Goal: Communication & Community: Answer question/provide support

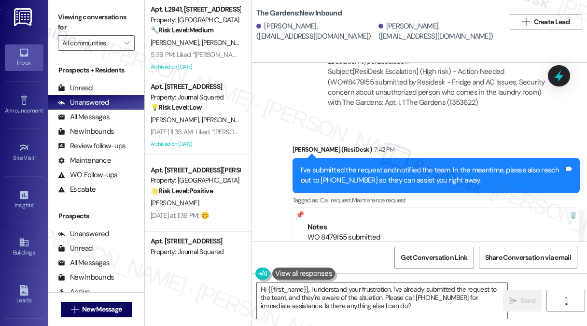
scroll to position [6818, 0]
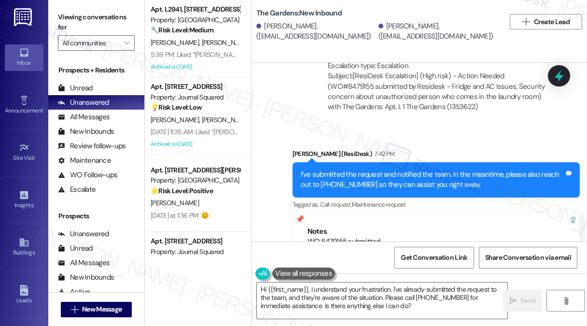
click at [346, 169] on div "I’ve submitted the request and notified the team. In the meantime, please also …" at bounding box center [433, 179] width 264 height 21
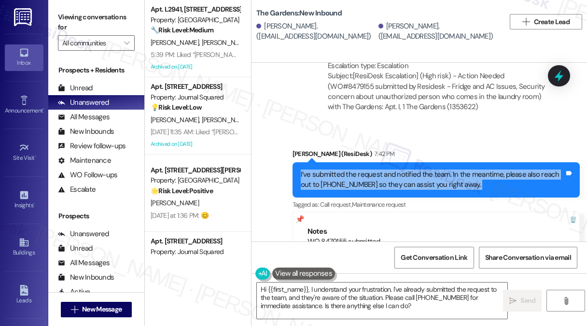
click at [346, 169] on div "I’ve submitted the request and notified the team. In the meantime, please also …" at bounding box center [433, 179] width 264 height 21
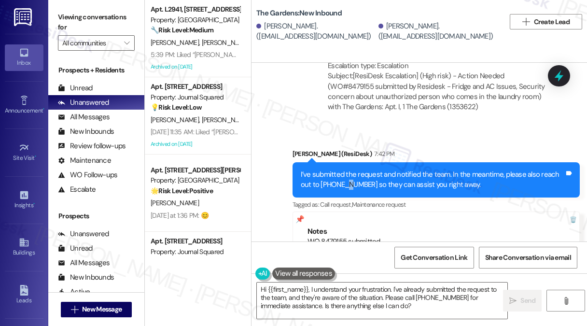
click at [346, 169] on div "I’ve submitted the request and notified the team. In the meantime, please also …" at bounding box center [433, 179] width 264 height 21
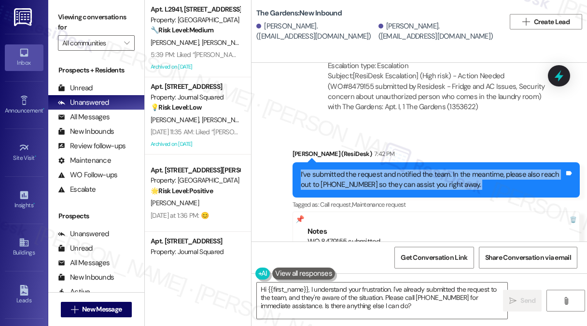
click at [346, 169] on div "I’ve submitted the request and notified the team. In the meantime, please also …" at bounding box center [433, 179] width 264 height 21
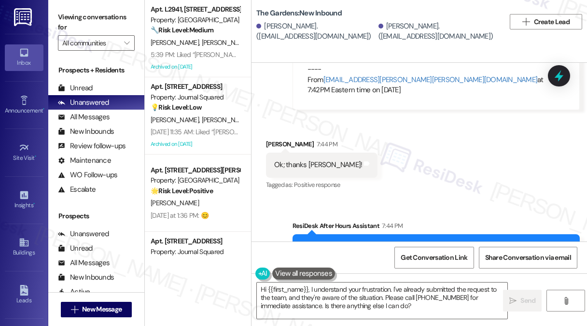
scroll to position [7155, 0]
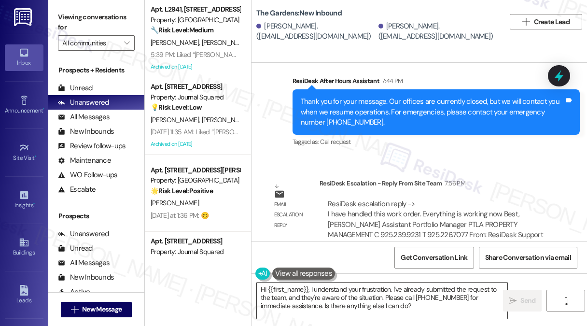
click at [357, 282] on textarea "Hi {{first_name}}, I understand your frustration. I've already submitted the re…" at bounding box center [382, 300] width 250 height 36
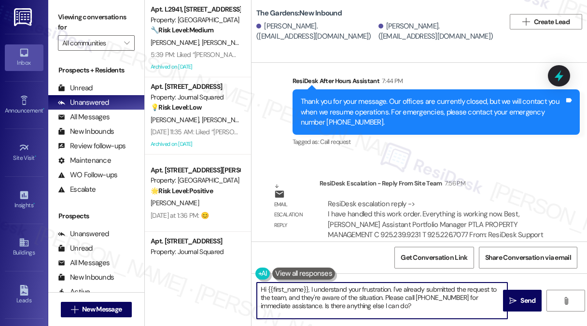
click at [357, 282] on textarea "Hi {{first_name}}, I understand your frustration. I've already submitted the re…" at bounding box center [382, 300] width 250 height 36
click at [397, 305] on textarea "Hi {{first_name}}, I understand your frustration. I've already submitted the re…" at bounding box center [382, 300] width 250 height 36
drag, startPoint x: 413, startPoint y: 305, endPoint x: 309, endPoint y: 286, distance: 105.4
click at [309, 286] on textarea "Hi {{first_name}}, I understand your frustration. I've already submitted the re…" at bounding box center [382, 300] width 250 height 36
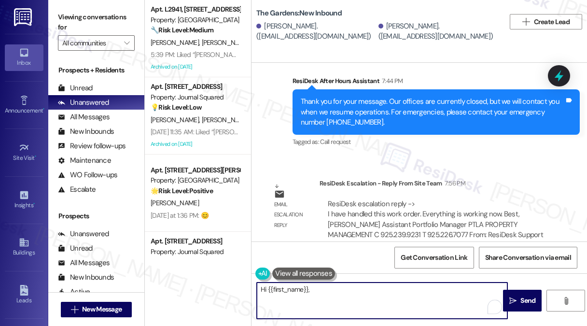
paste textarea "I have handled this work order. Everything is working now."
click at [309, 287] on textarea "Hi {{first_name}}, I have handled this work order. Everything is working now." at bounding box center [382, 300] width 250 height 36
click at [320, 289] on textarea "Hi {{first_name}}, our have handled this work order. Everything is working now." at bounding box center [382, 300] width 250 height 36
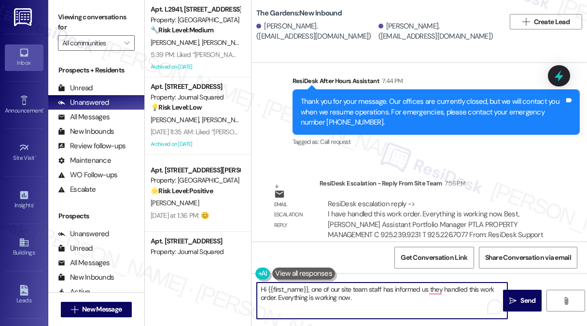
click at [472, 287] on textarea "Hi {{first_name}}, one of our site team staff has informed us they handled this…" at bounding box center [382, 300] width 250 height 36
drag, startPoint x: 352, startPoint y: 298, endPoint x: 278, endPoint y: 298, distance: 73.8
click at [278, 298] on textarea "Hi {{first_name}}, one of our site team staff has informed us they handled your…" at bounding box center [382, 300] width 250 height 36
click at [423, 286] on textarea "Hi {{first_name}}, one of our site team staff has informed us that they handled…" at bounding box center [382, 300] width 250 height 36
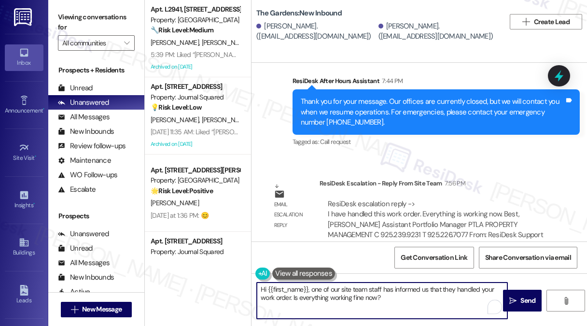
click at [423, 286] on textarea "Hi {{first_name}}, one of our site team staff has informed us that they handled…" at bounding box center [382, 300] width 250 height 36
click at [393, 29] on div "[PERSON_NAME]. ([EMAIL_ADDRESS][DOMAIN_NAME])" at bounding box center [438, 31] width 120 height 21
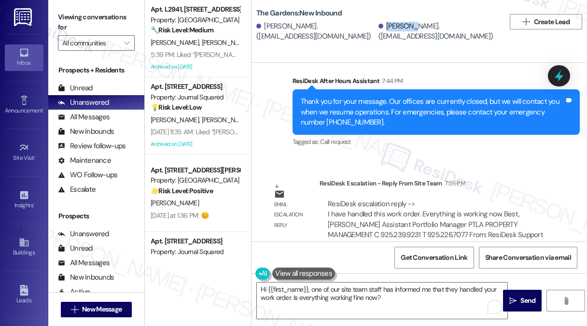
copy div "[PERSON_NAME]"
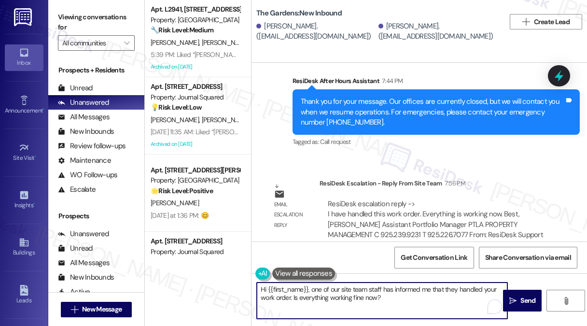
click at [266, 287] on textarea "Hi {{first_name}}, one of our site team staff has informed me that they handled…" at bounding box center [382, 300] width 250 height 36
drag, startPoint x: 271, startPoint y: 290, endPoint x: 336, endPoint y: 243, distance: 79.6
click at [271, 290] on textarea "Hi {{first_name}}, one of our site team staff has informed me that they handled…" at bounding box center [382, 300] width 250 height 36
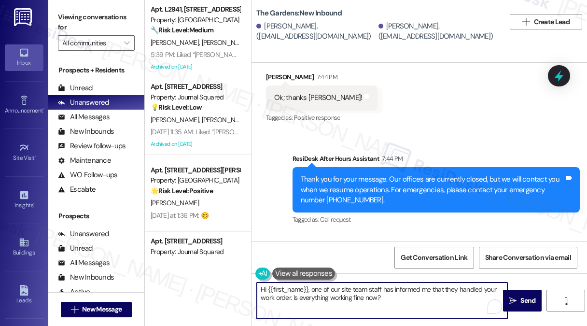
scroll to position [7011, 0]
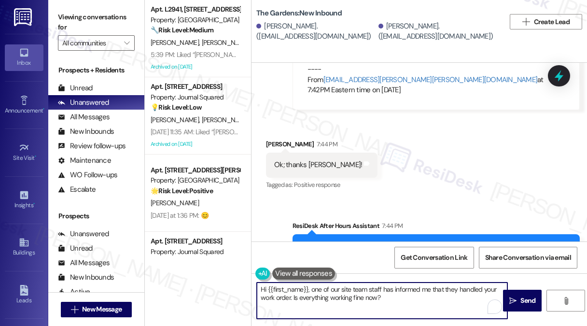
click at [307, 288] on textarea "Hi {{first_name}}, one of our site team staff has informed me that they handled…" at bounding box center [382, 300] width 250 height 36
drag, startPoint x: 308, startPoint y: 288, endPoint x: 284, endPoint y: 285, distance: 24.4
click at [266, 289] on textarea "Hi {{first_name}}, one of our site team staff has informed me that they handled…" at bounding box center [382, 300] width 250 height 36
paste textarea "[PERSON_NAME]"
type textarea "Hi [PERSON_NAME], one of our site team staff has informed me that they handled …"
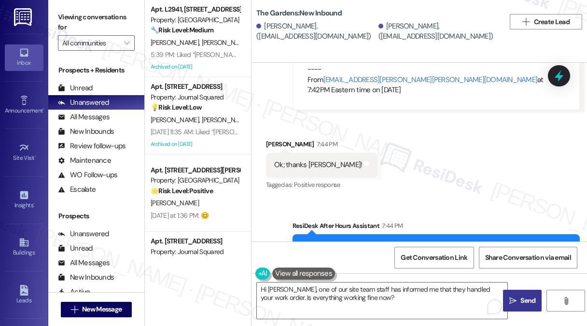
click at [508, 297] on span " Send" at bounding box center [522, 300] width 30 height 10
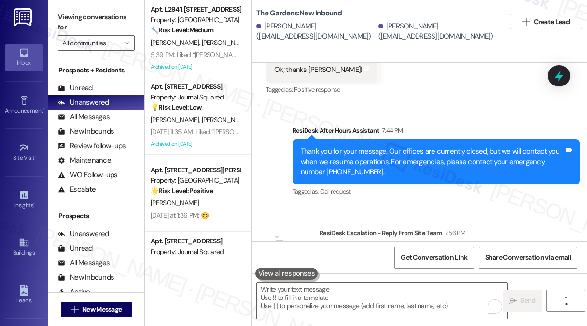
scroll to position [7155, 0]
